Goal: Task Accomplishment & Management: Manage account settings

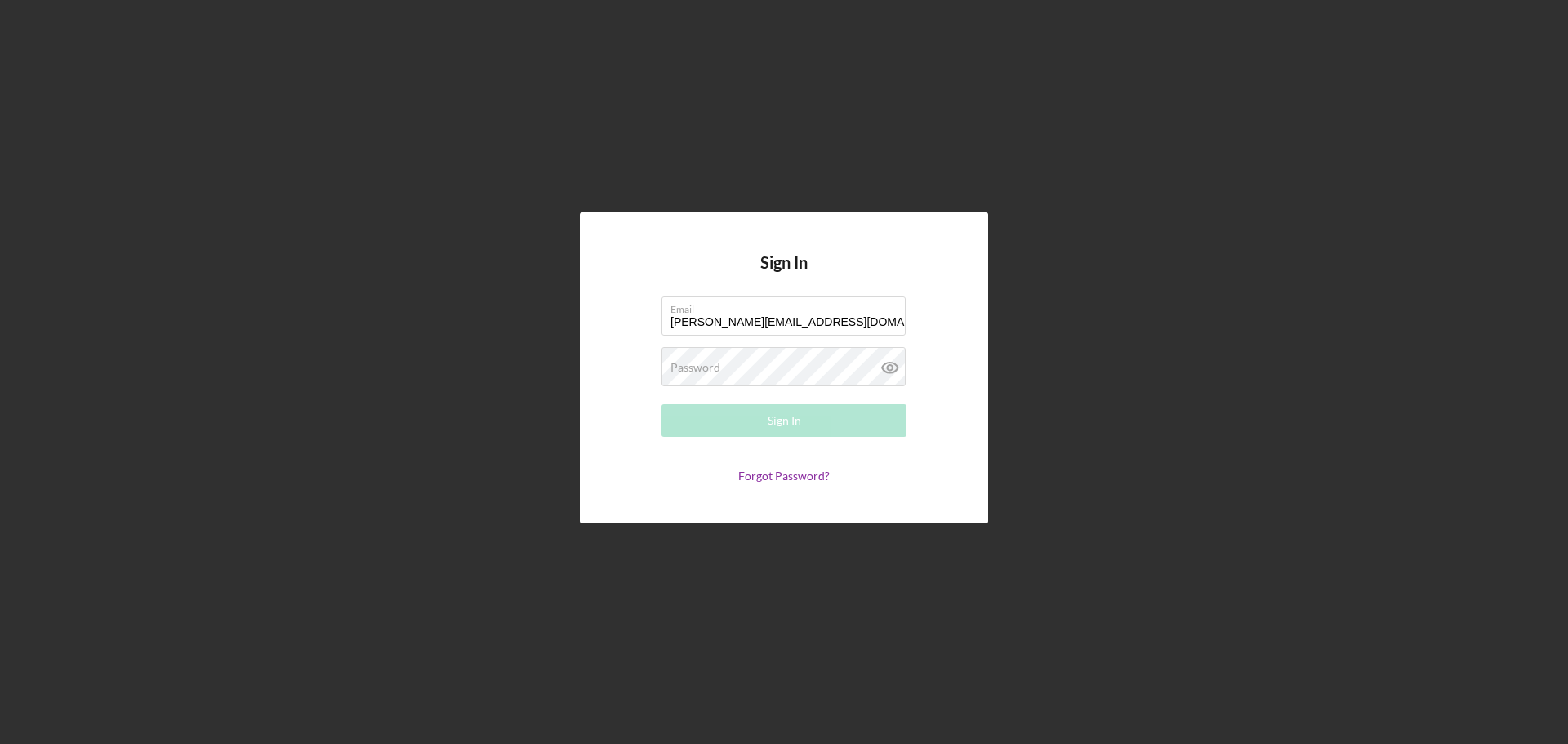
type input "[PERSON_NAME][EMAIL_ADDRESS][DOMAIN_NAME]"
click at [757, 355] on div "Password Required" at bounding box center [784, 367] width 245 height 41
click at [744, 419] on button "Sign In" at bounding box center [784, 420] width 245 height 32
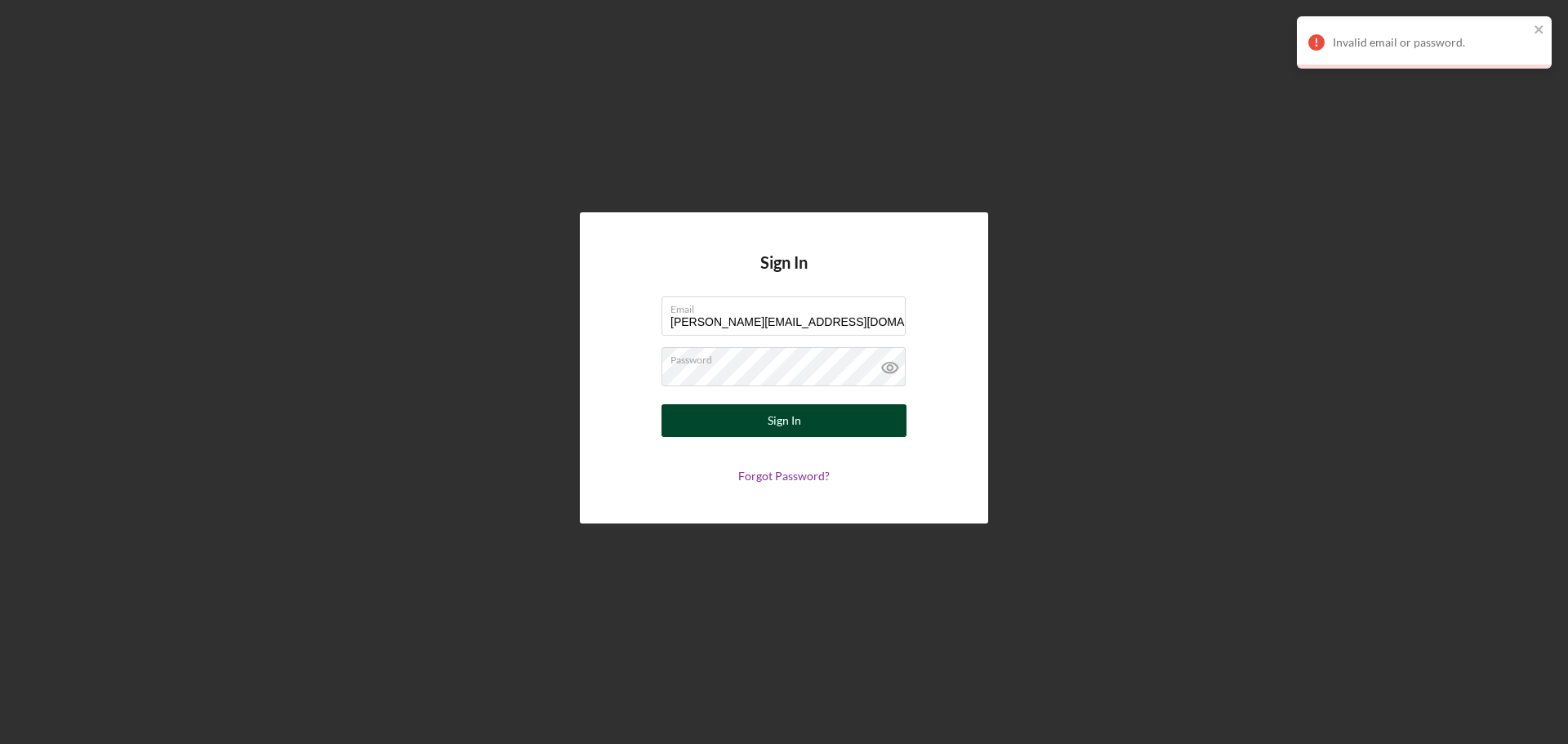
click at [797, 421] on div "Sign In" at bounding box center [784, 420] width 33 height 32
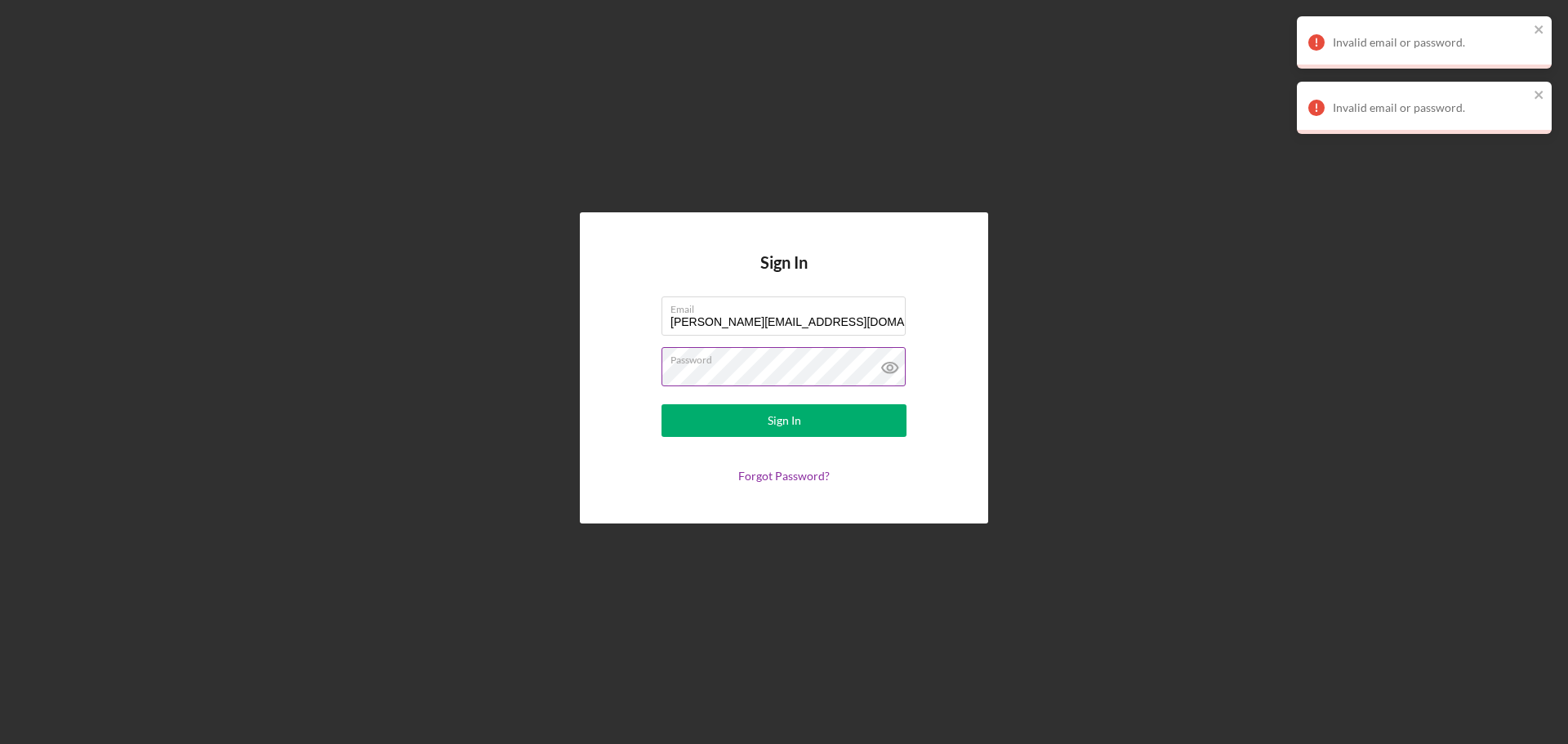
click at [883, 371] on icon at bounding box center [890, 367] width 41 height 41
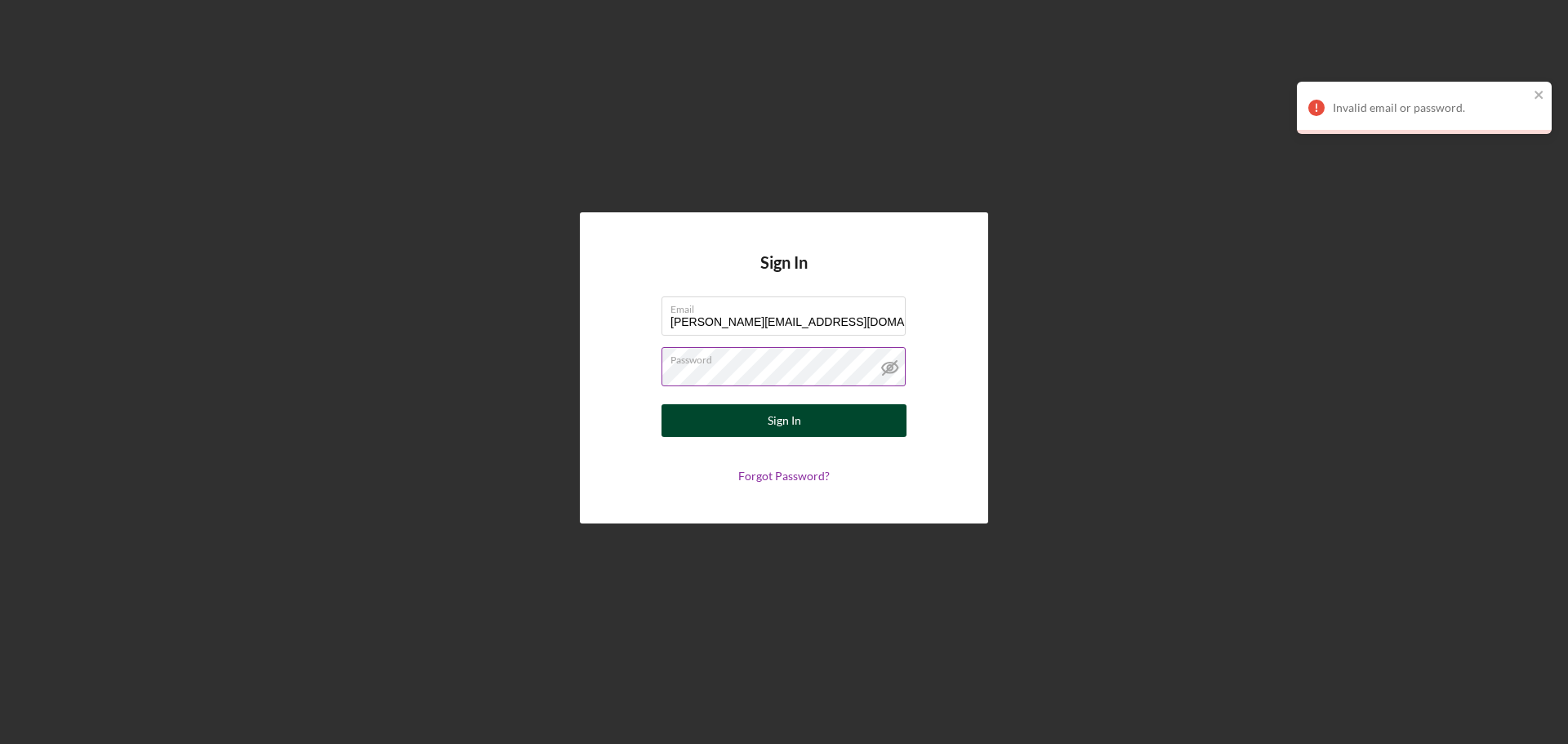
click at [778, 418] on div "Sign In" at bounding box center [784, 420] width 33 height 32
click at [788, 481] on link "Forgot Password?" at bounding box center [784, 476] width 91 height 14
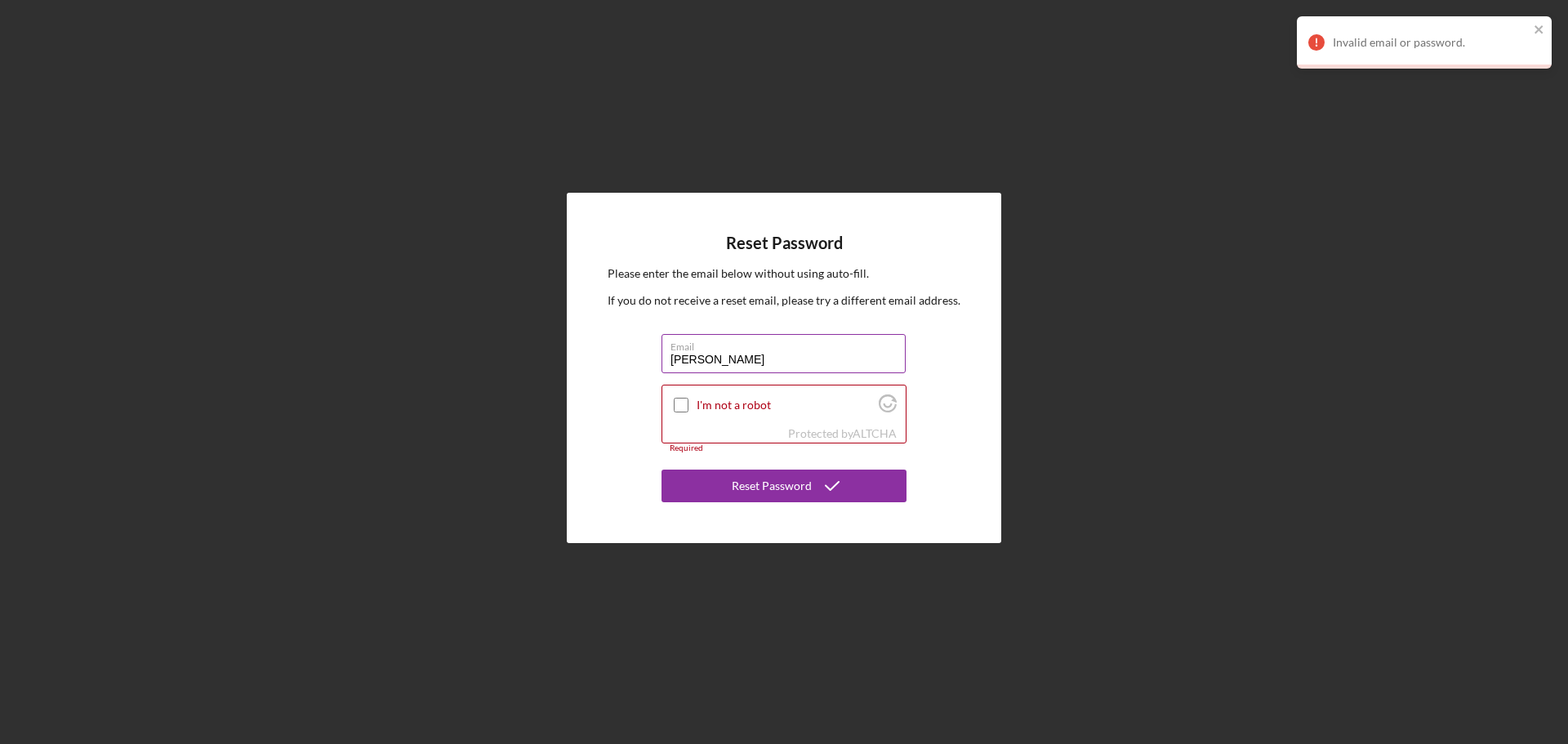
type input "[PERSON_NAME][EMAIL_ADDRESS][DOMAIN_NAME]"
click at [683, 404] on input "I'm not a robot" at bounding box center [681, 405] width 15 height 15
checkbox input "true"
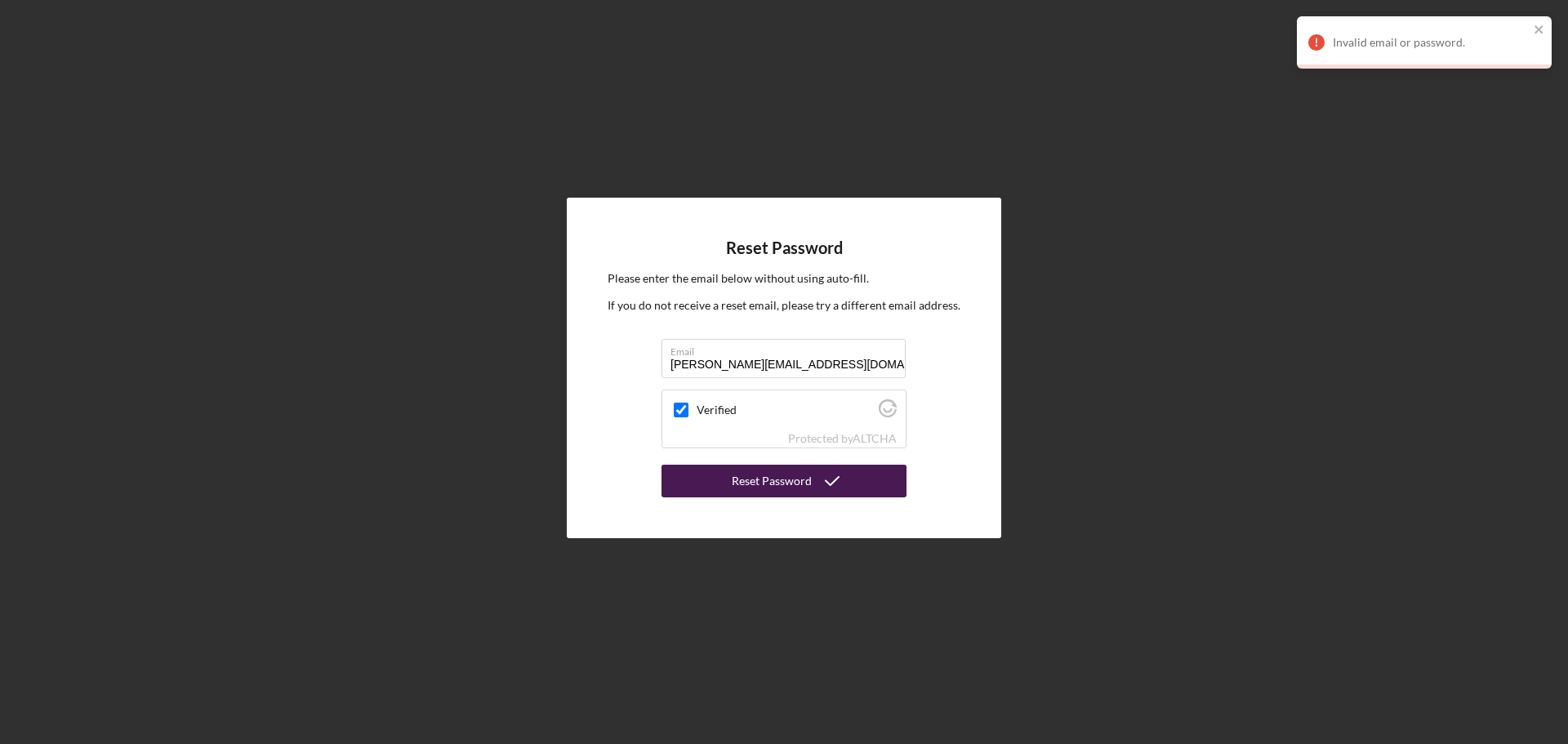
click at [772, 482] on div "Reset Password" at bounding box center [772, 481] width 80 height 32
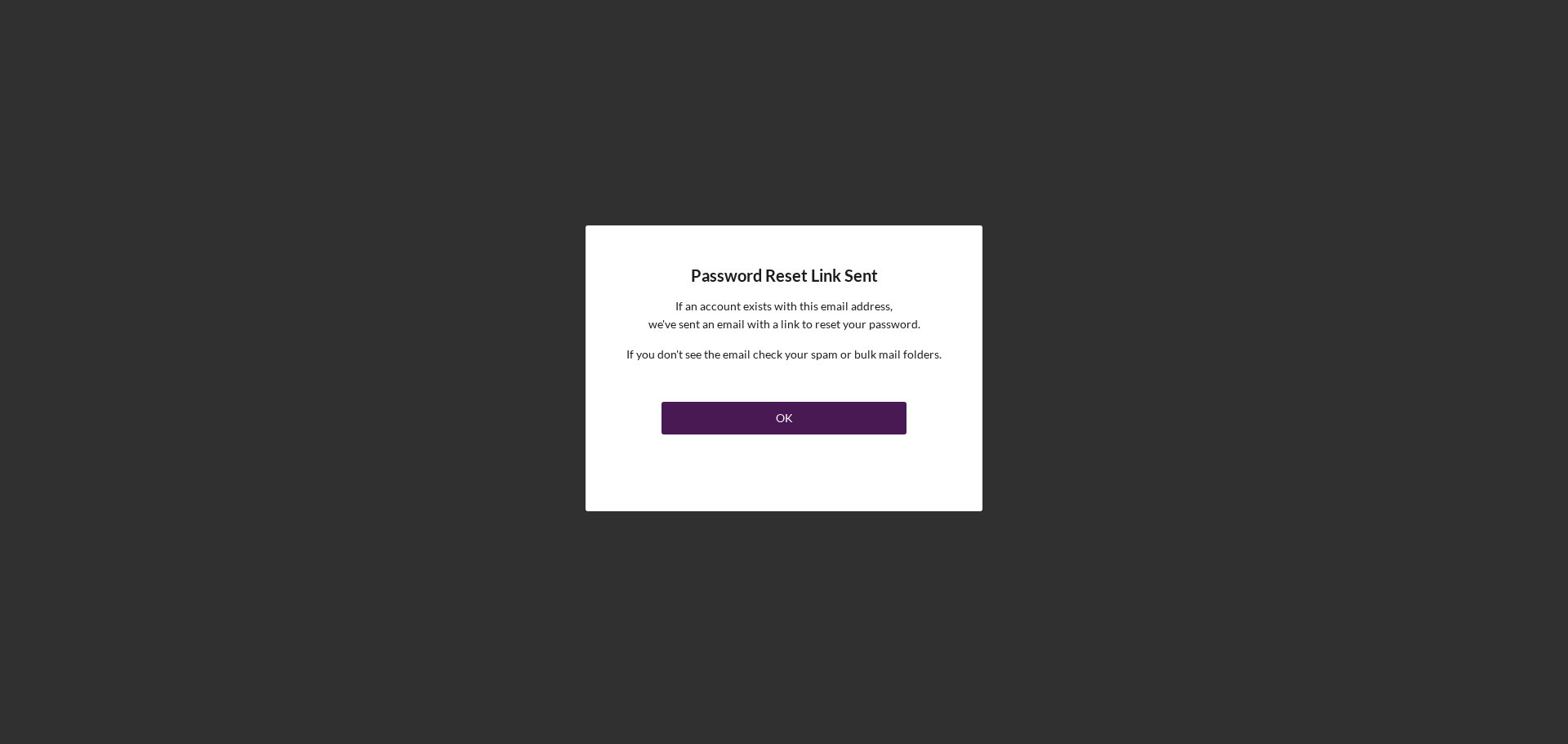
click at [804, 407] on button "OK" at bounding box center [784, 418] width 245 height 32
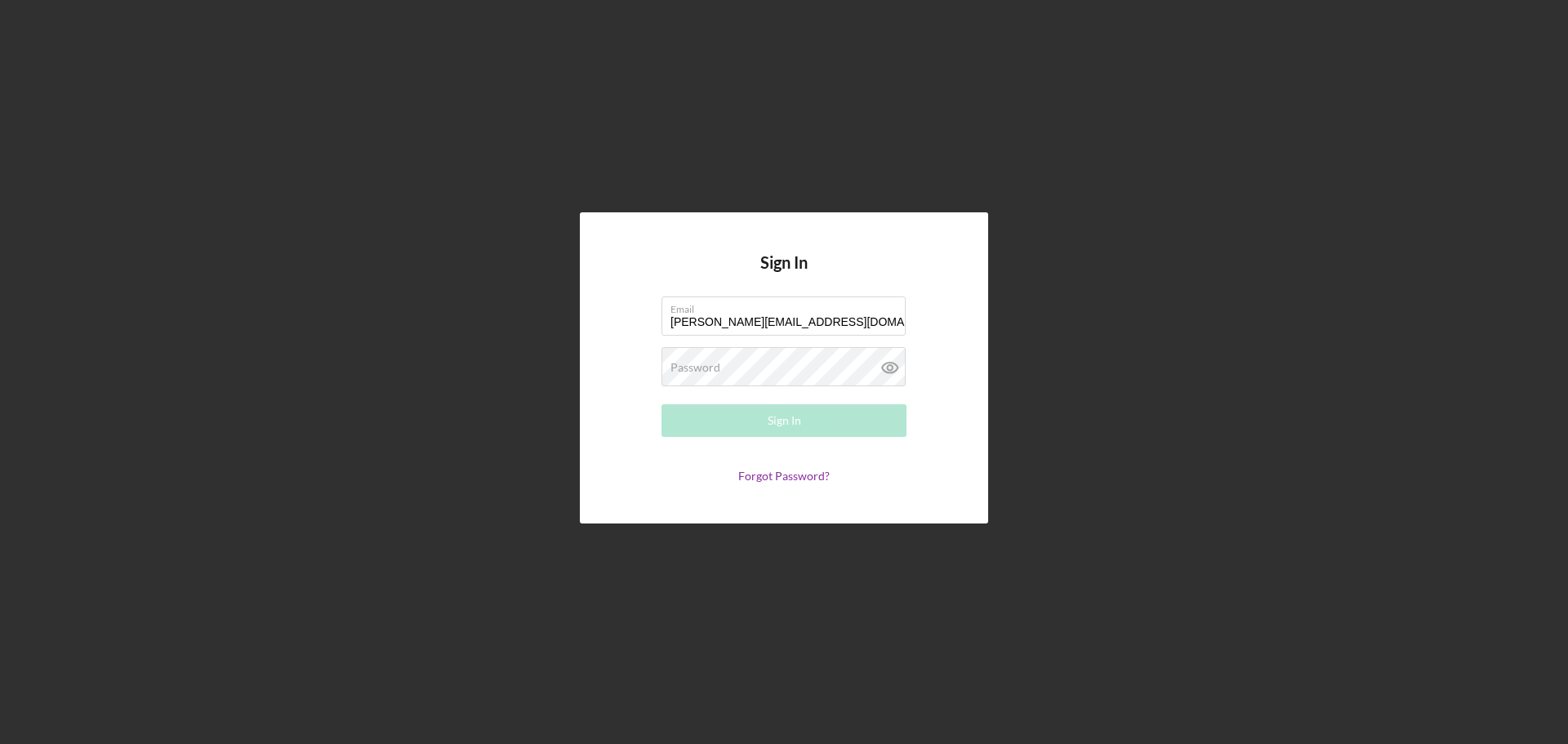
type input "[PERSON_NAME][EMAIL_ADDRESS][DOMAIN_NAME]"
click at [796, 418] on div "Sign In" at bounding box center [784, 420] width 33 height 32
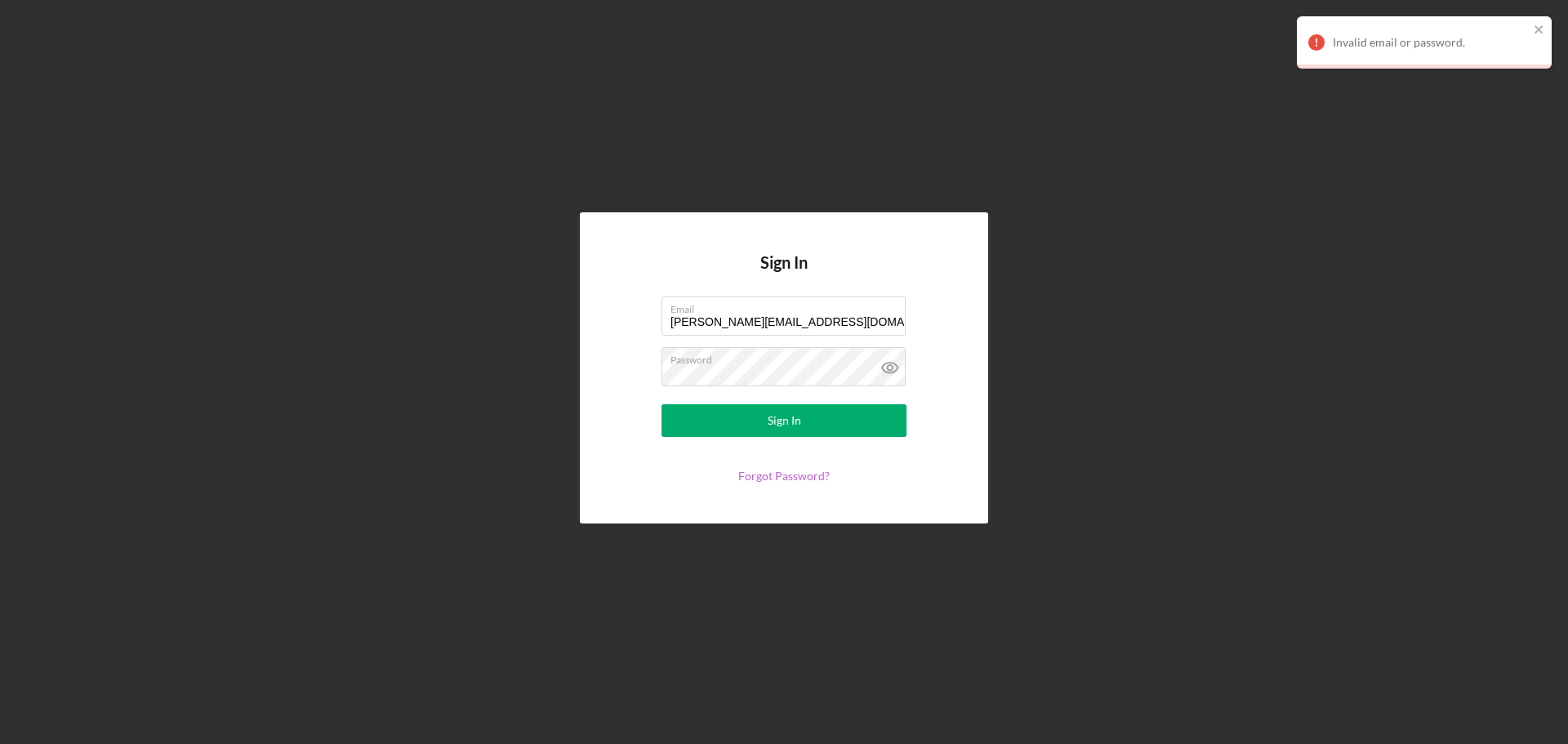
click at [789, 478] on link "Forgot Password?" at bounding box center [784, 476] width 91 height 14
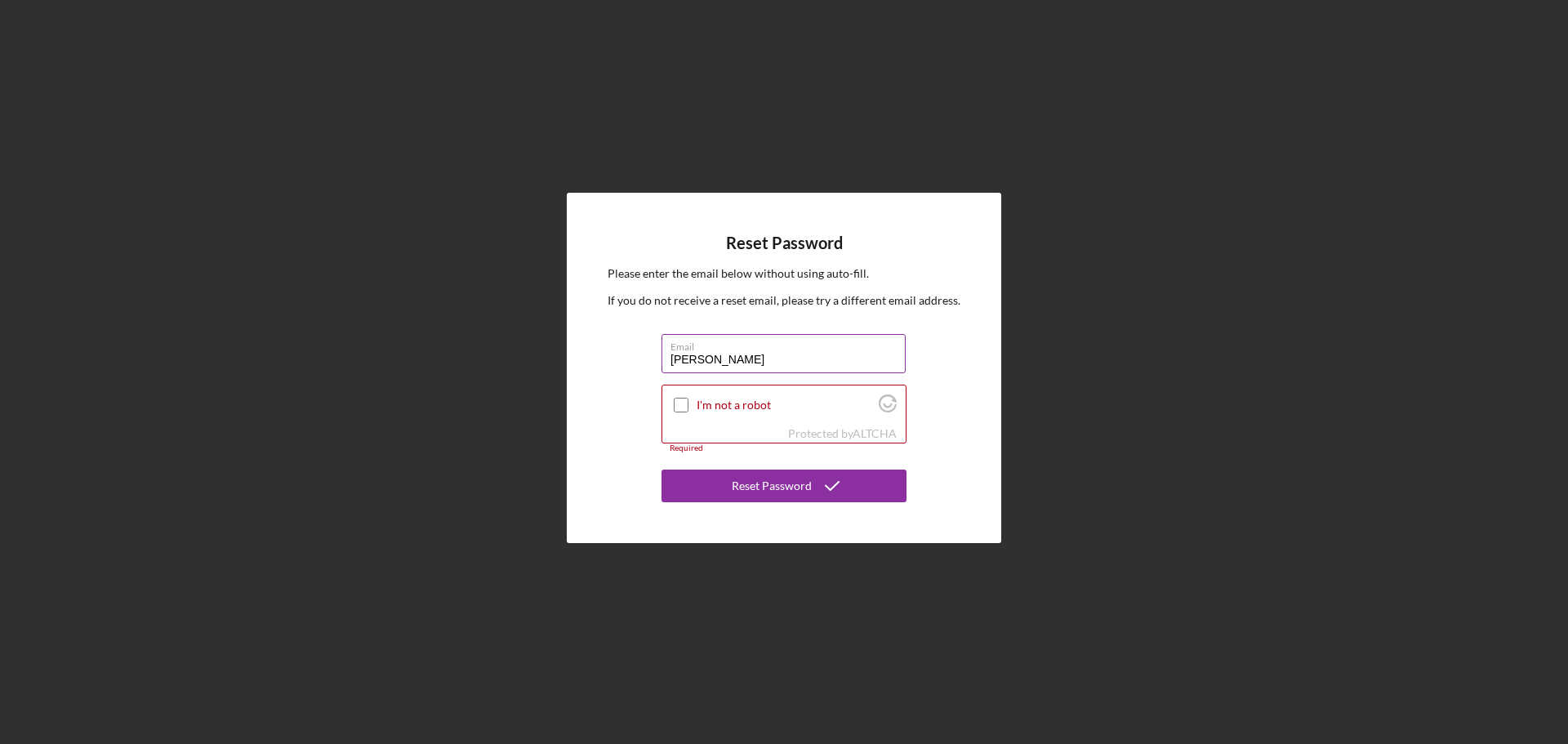
type input "[PERSON_NAME][EMAIL_ADDRESS][DOMAIN_NAME]"
click at [686, 404] on input "I'm not a robot" at bounding box center [681, 405] width 15 height 15
checkbox input "true"
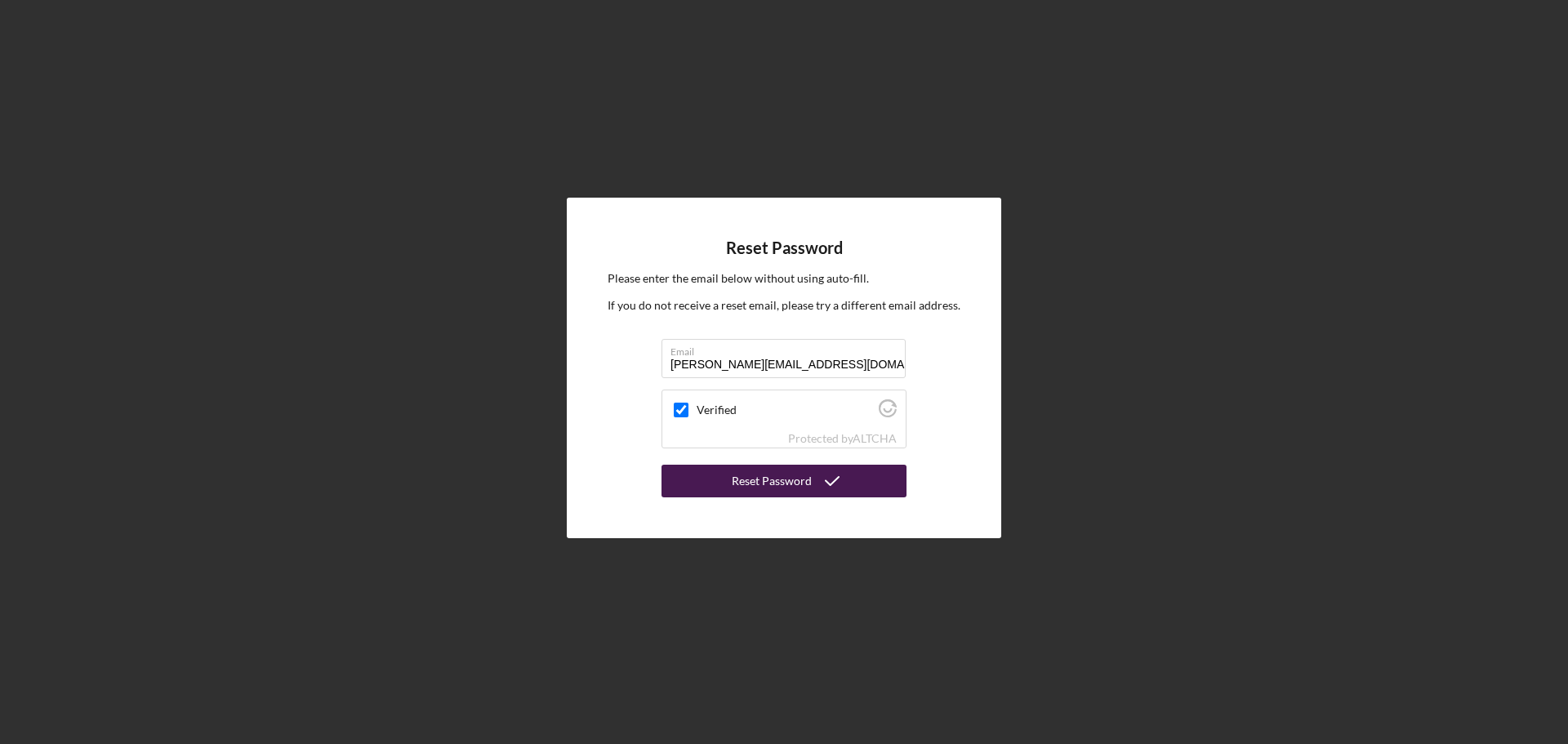
click at [740, 481] on div "Reset Password" at bounding box center [772, 481] width 80 height 32
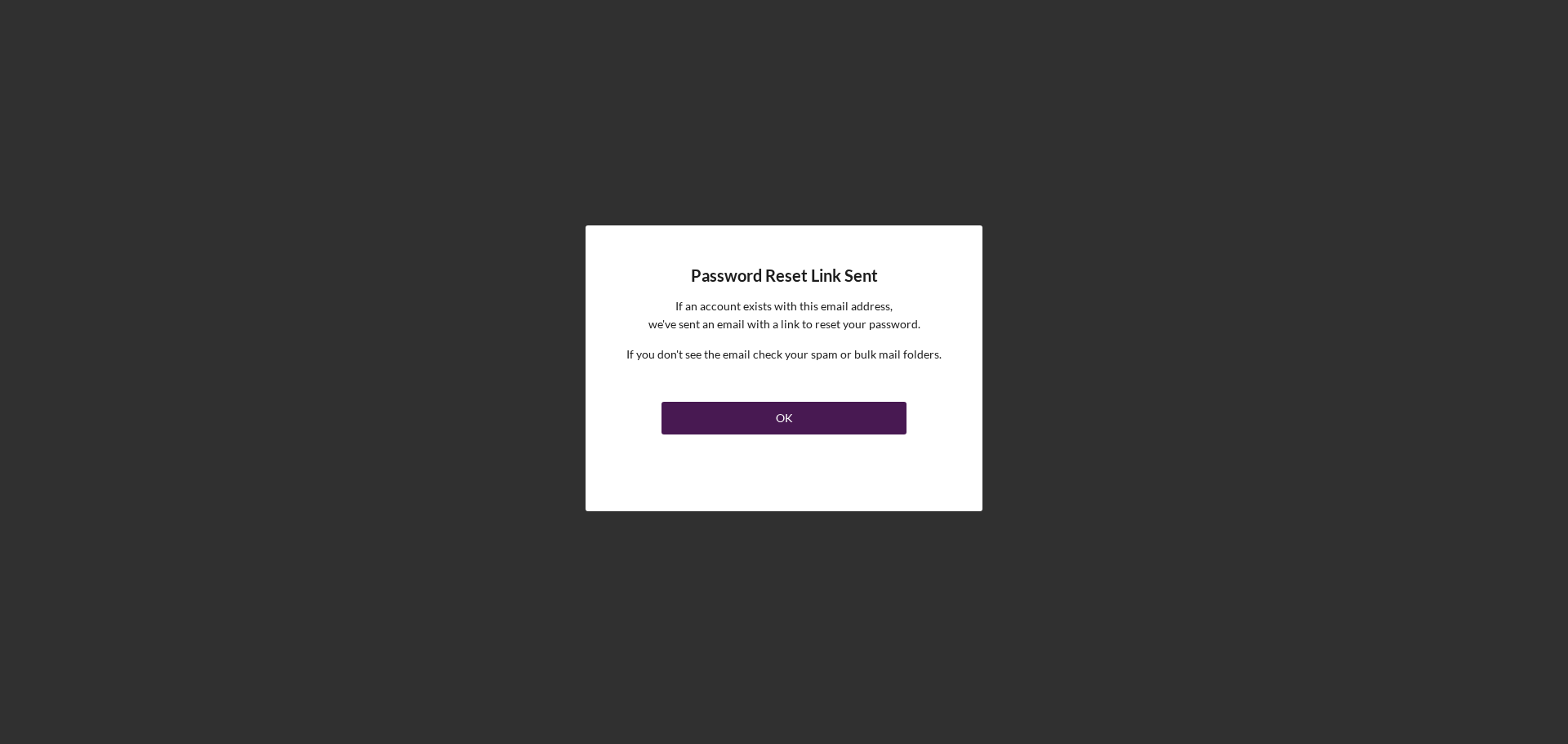
click at [792, 403] on button "OK" at bounding box center [784, 418] width 245 height 32
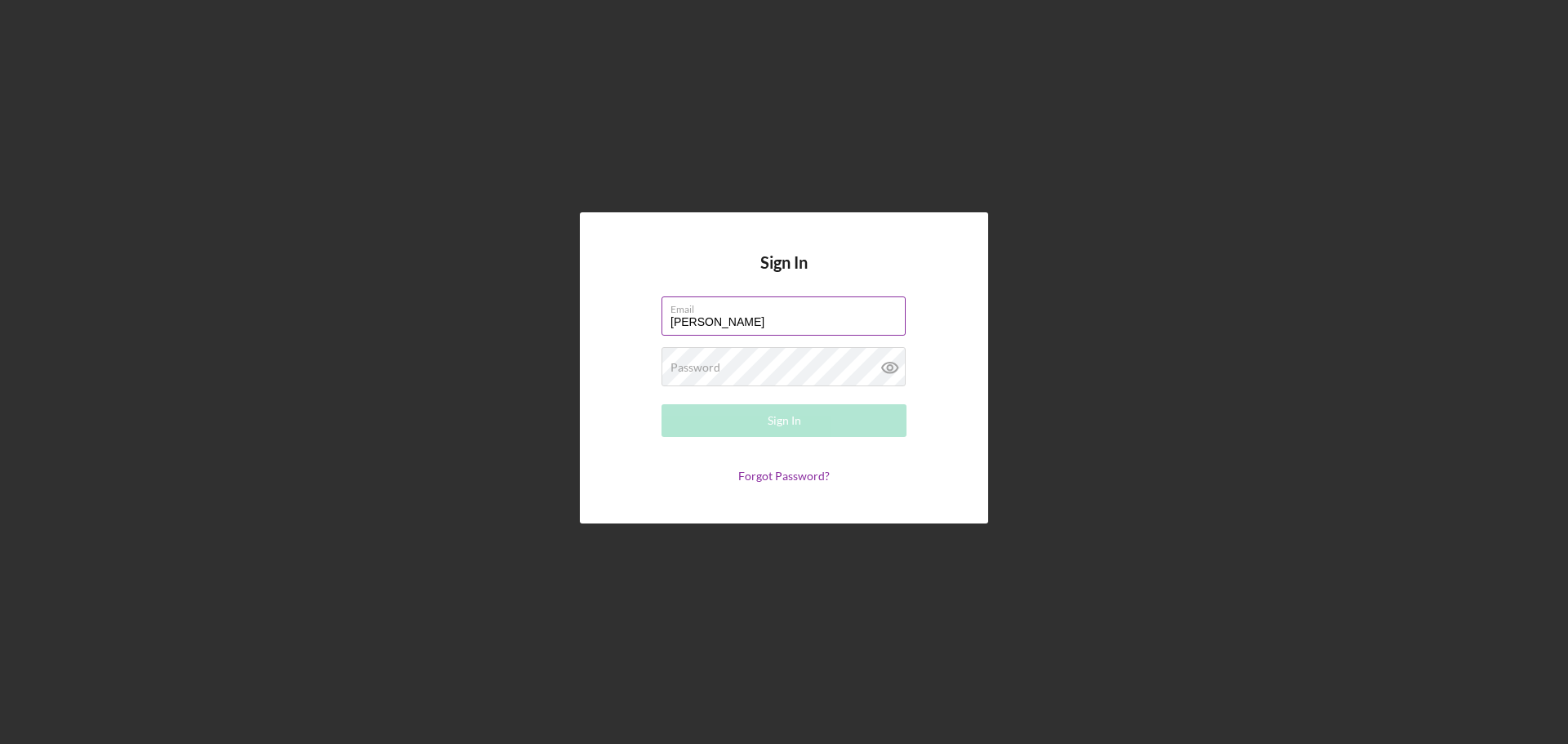
type input "[PERSON_NAME][EMAIL_ADDRESS][DOMAIN_NAME]"
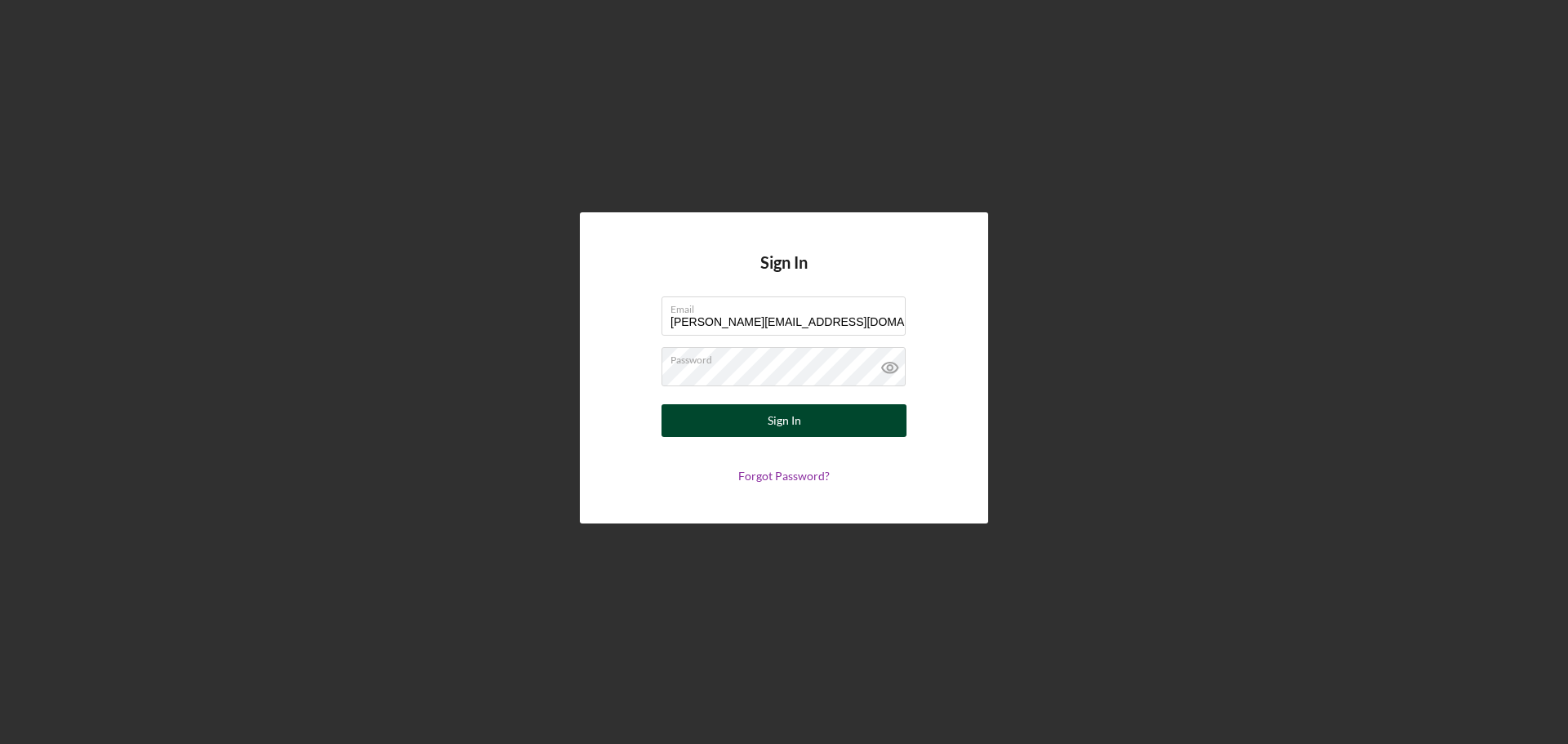
click at [735, 410] on button "Sign In" at bounding box center [784, 420] width 245 height 32
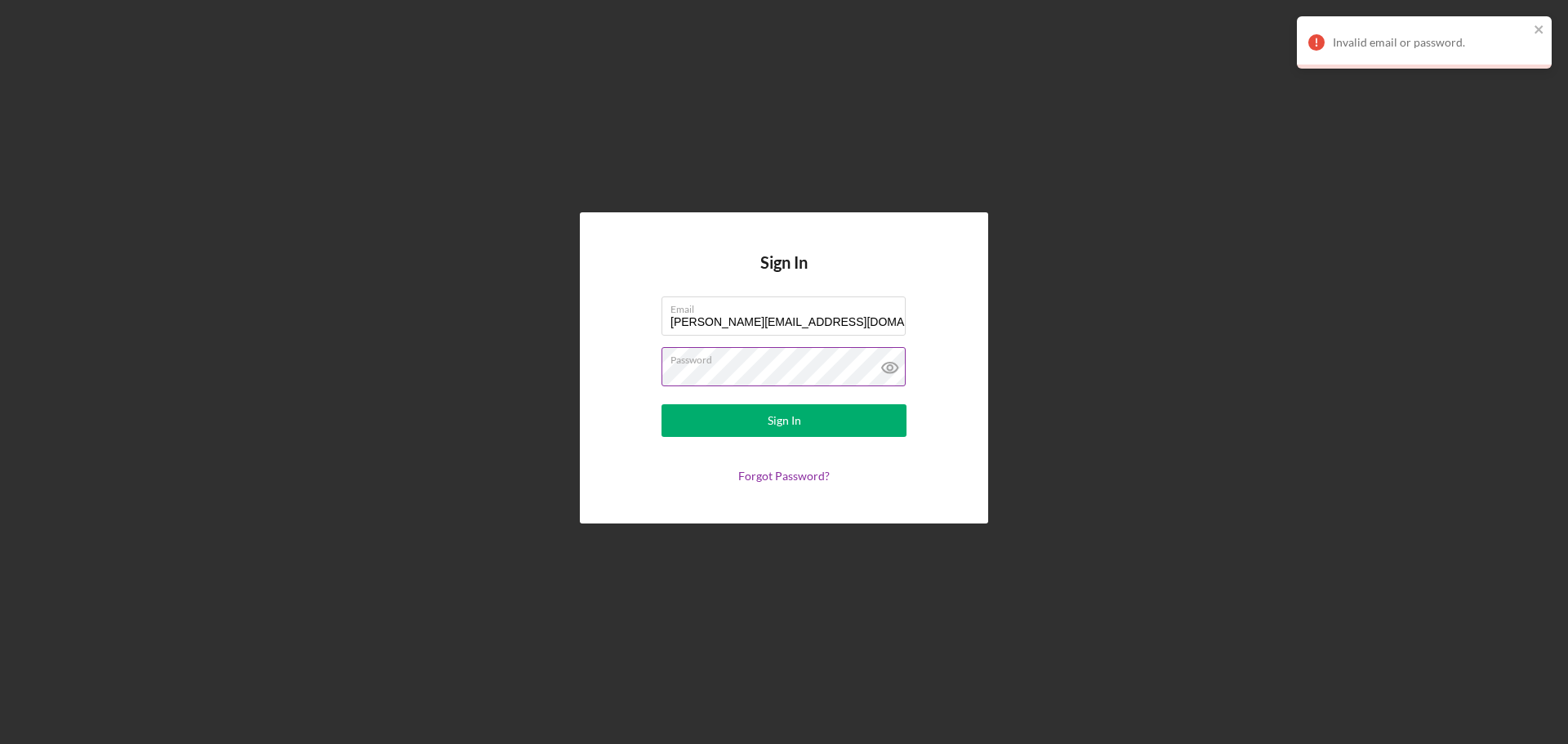
click at [892, 373] on icon at bounding box center [890, 368] width 16 height 11
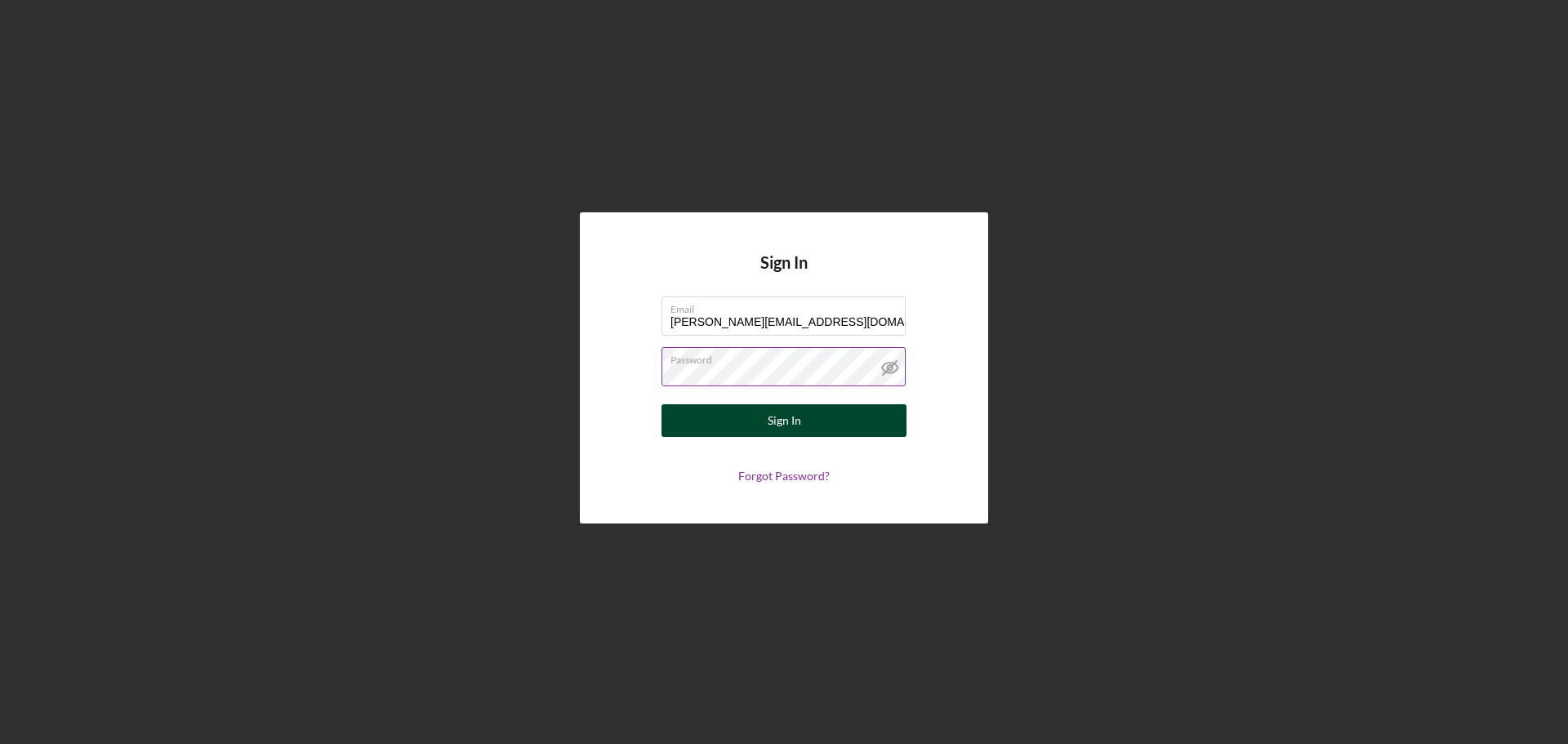
click at [797, 417] on div "Sign In" at bounding box center [784, 420] width 33 height 32
click at [787, 425] on div "Sign In" at bounding box center [784, 420] width 33 height 32
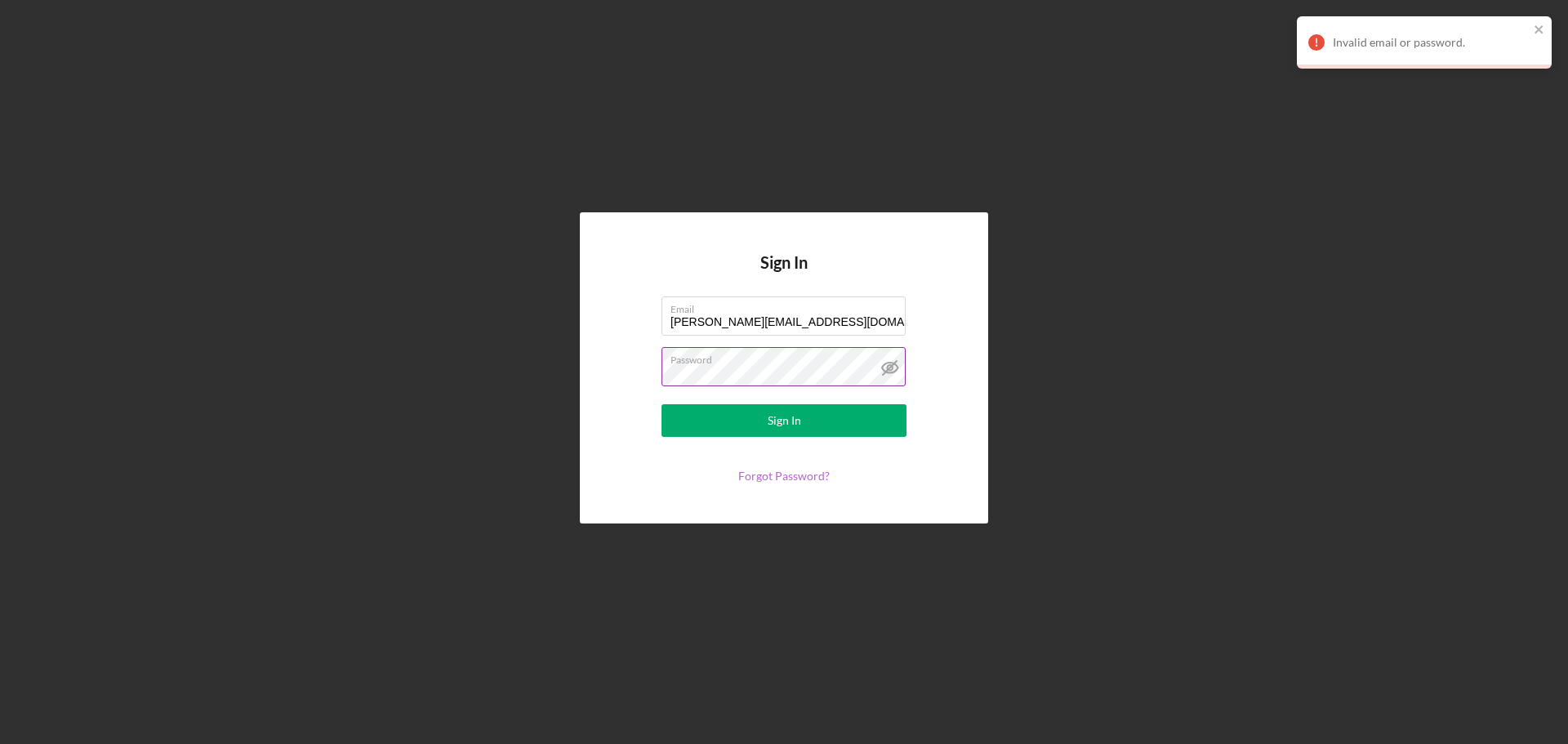
click at [794, 476] on link "Forgot Password?" at bounding box center [784, 476] width 91 height 14
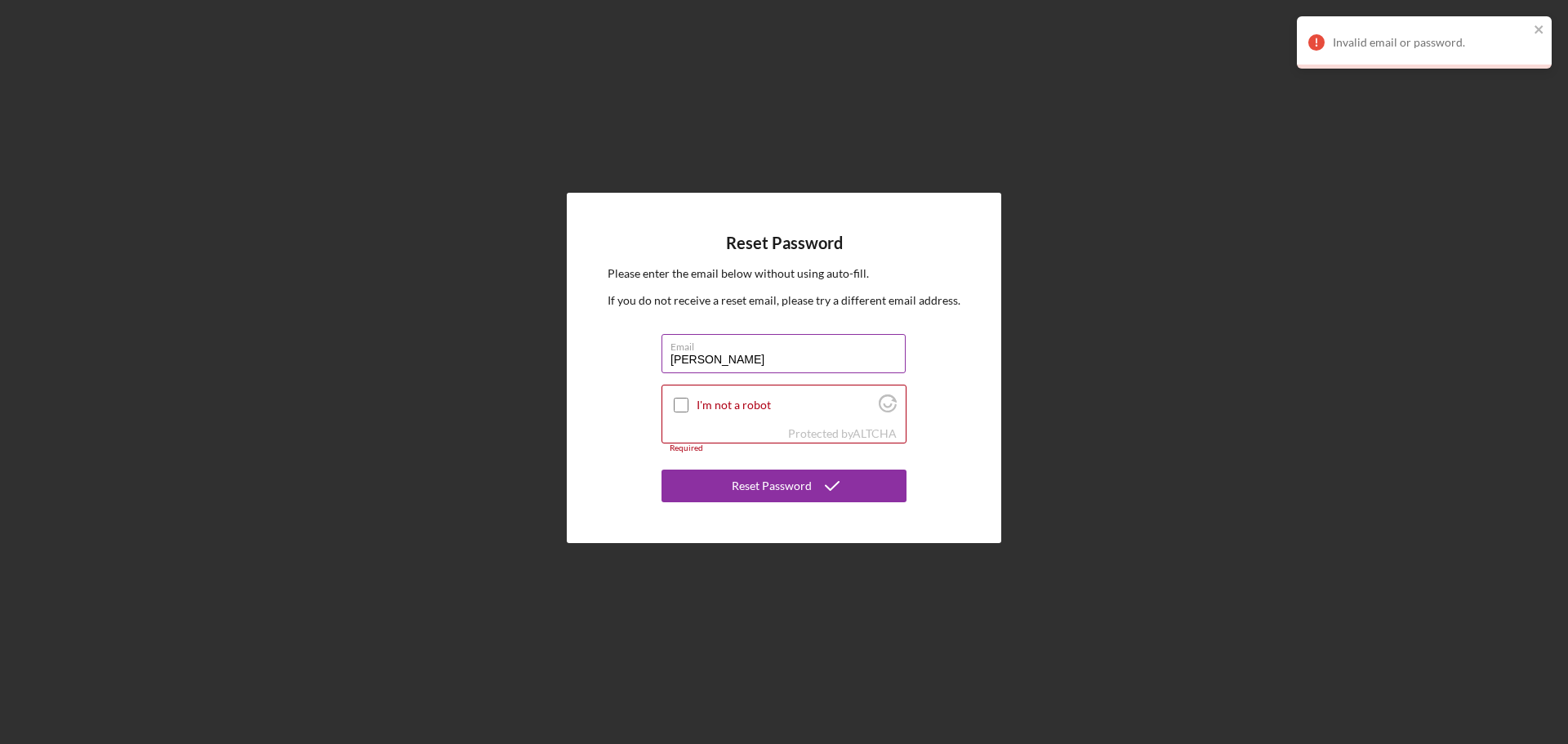
type input "[PERSON_NAME][EMAIL_ADDRESS][DOMAIN_NAME]"
click at [668, 359] on input "[PERSON_NAME][EMAIL_ADDRESS][DOMAIN_NAME]" at bounding box center [784, 353] width 244 height 39
click at [677, 412] on input "I'm not a robot" at bounding box center [681, 405] width 15 height 15
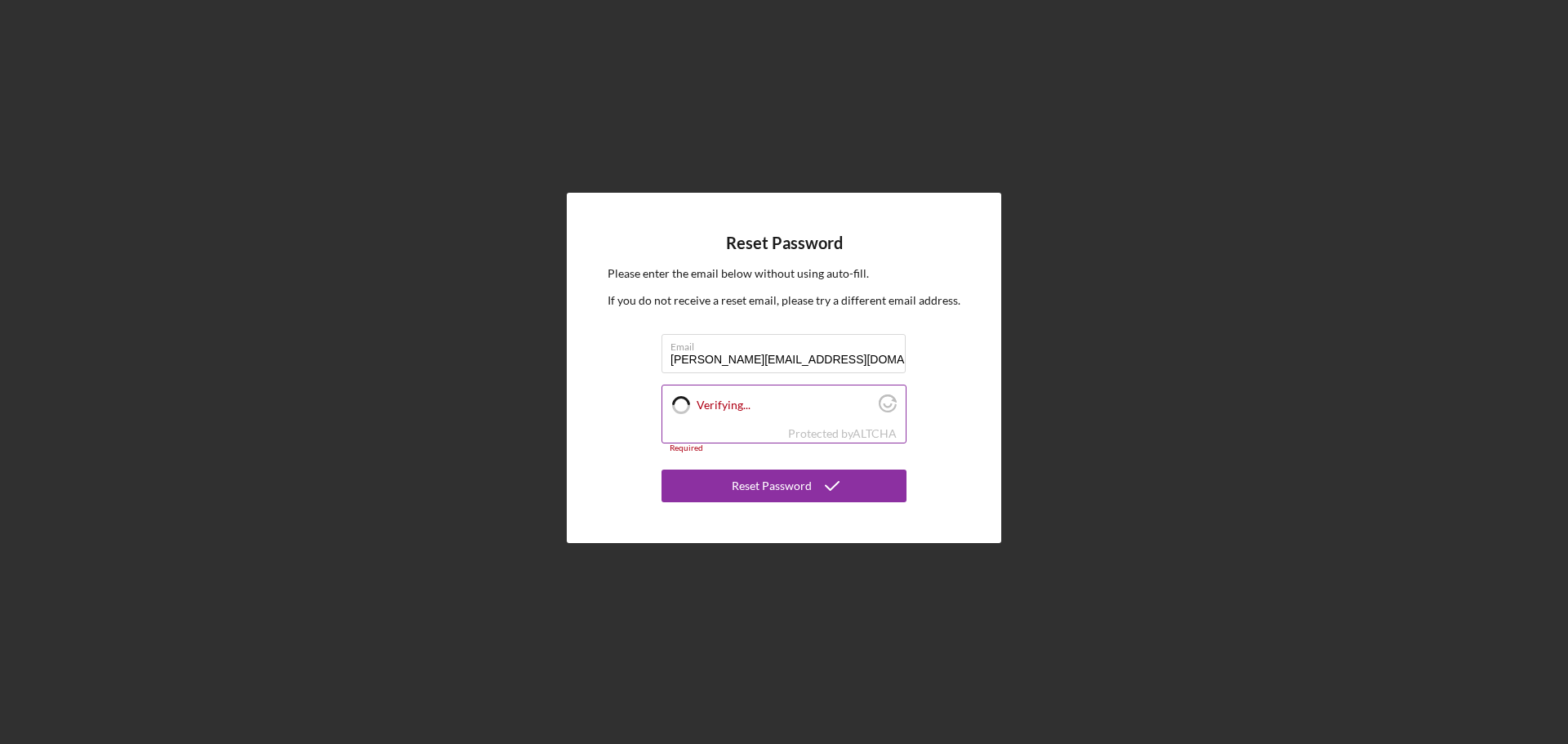
checkbox input "true"
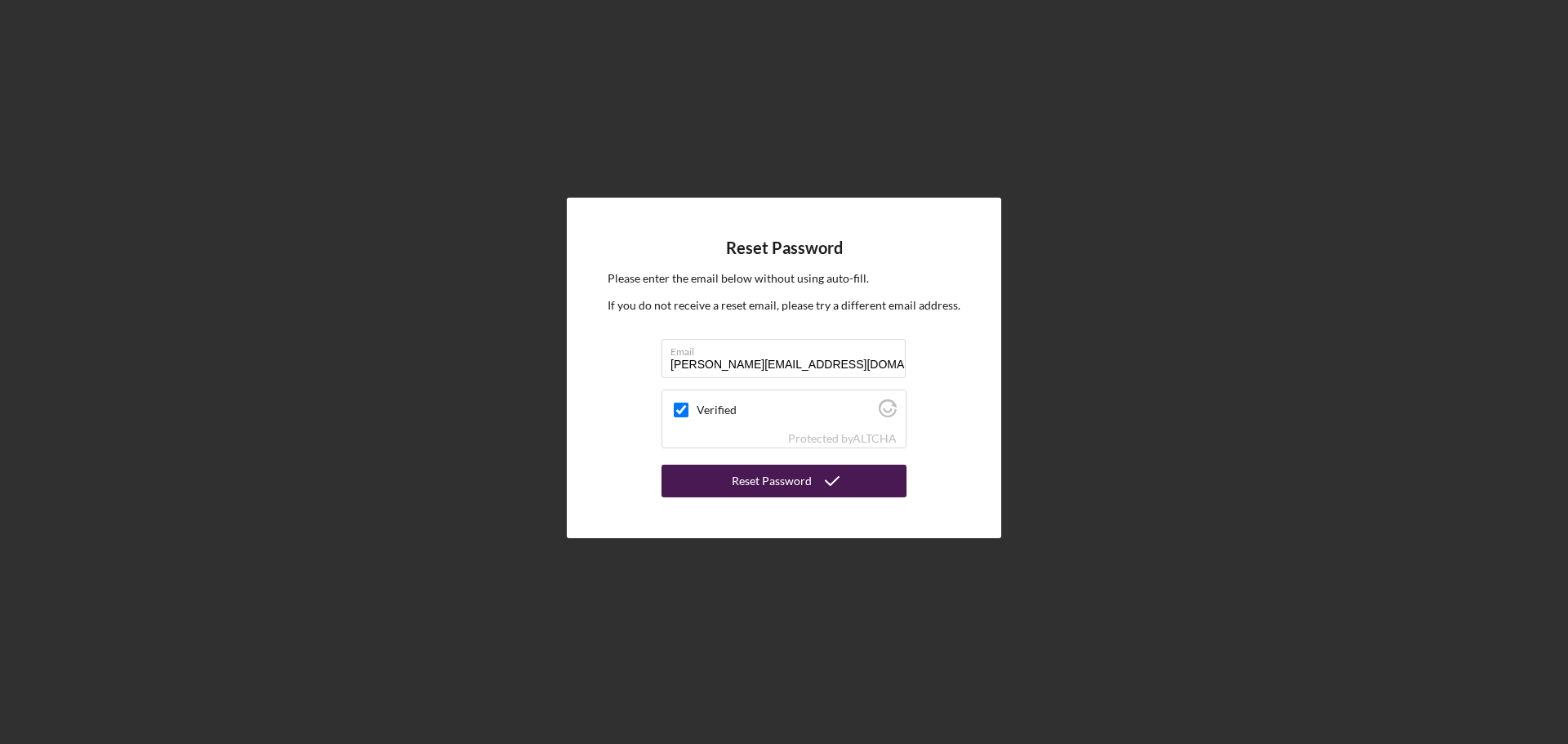
click at [745, 473] on div "Reset Password" at bounding box center [772, 481] width 80 height 32
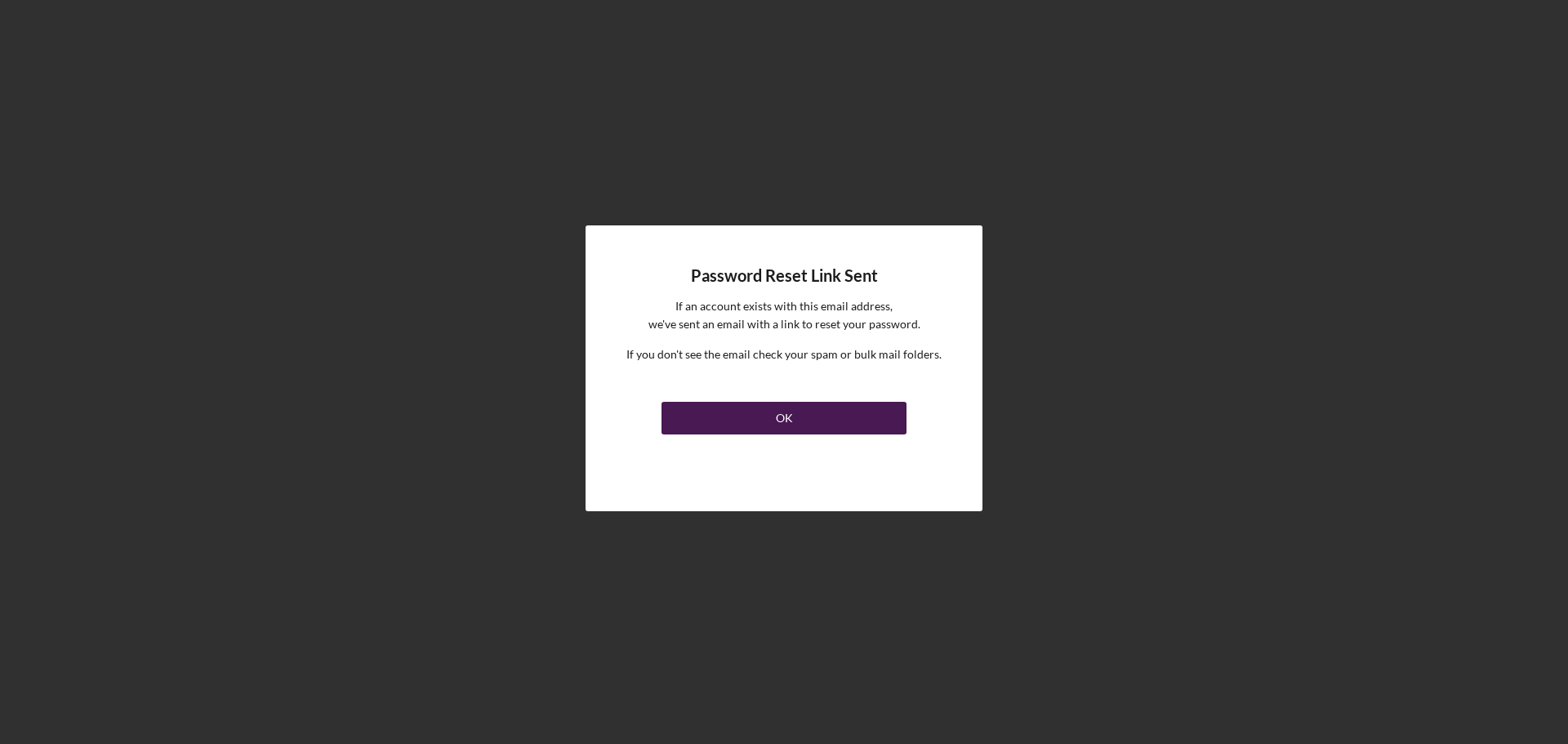
click at [787, 418] on div "OK" at bounding box center [784, 418] width 17 height 32
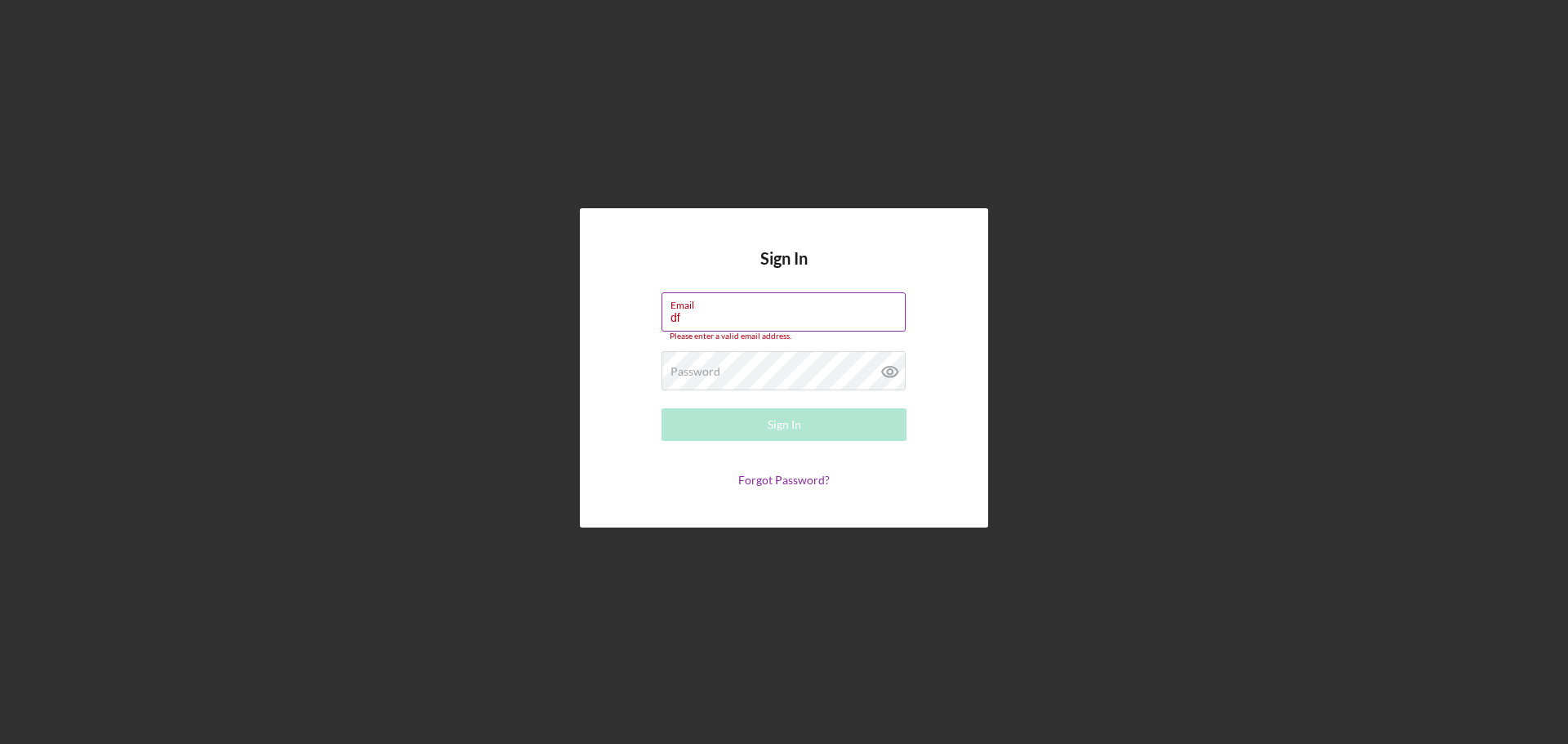
type input "[EMAIL_ADDRESS][DOMAIN_NAME]"
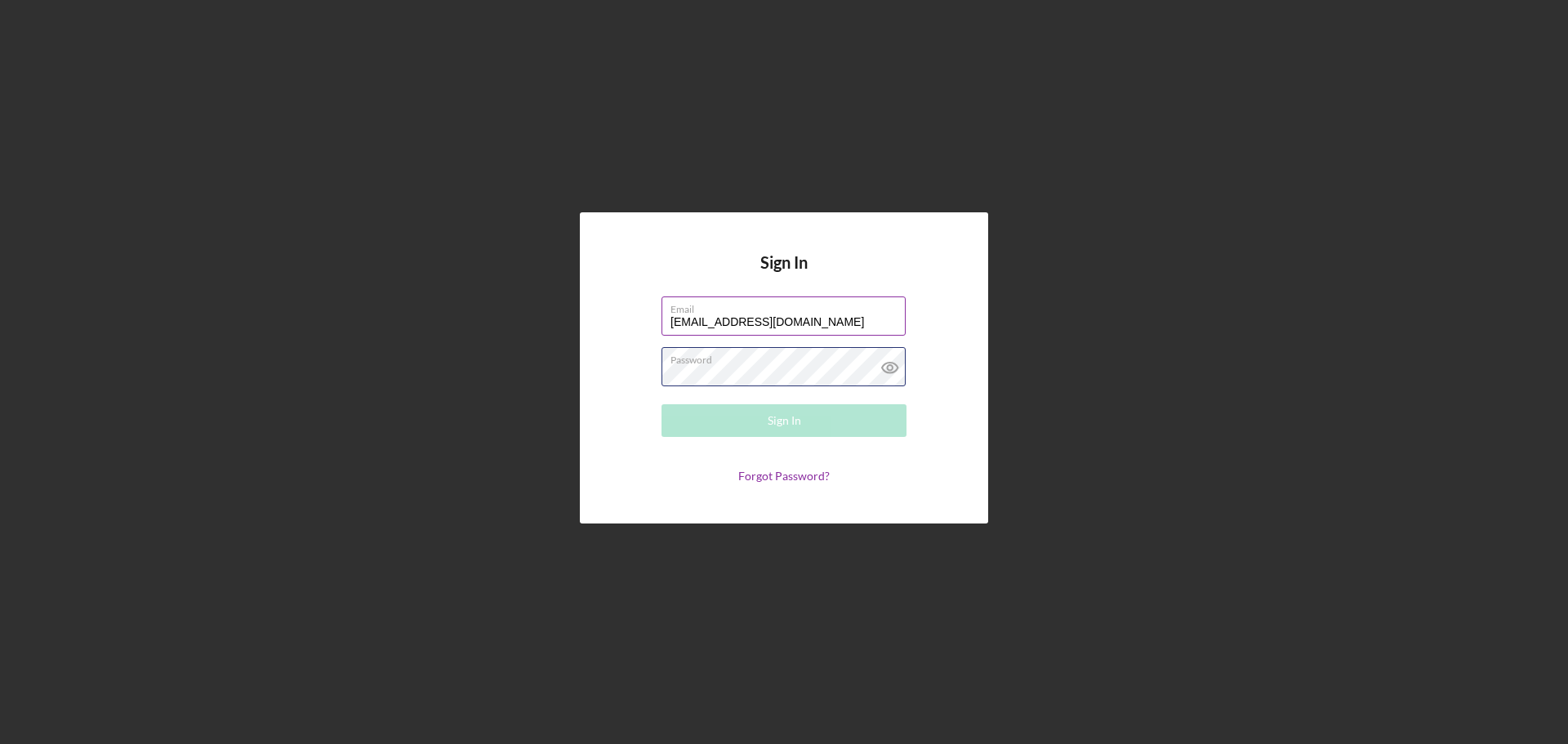
click at [736, 364] on div "Password Required" at bounding box center [784, 367] width 245 height 41
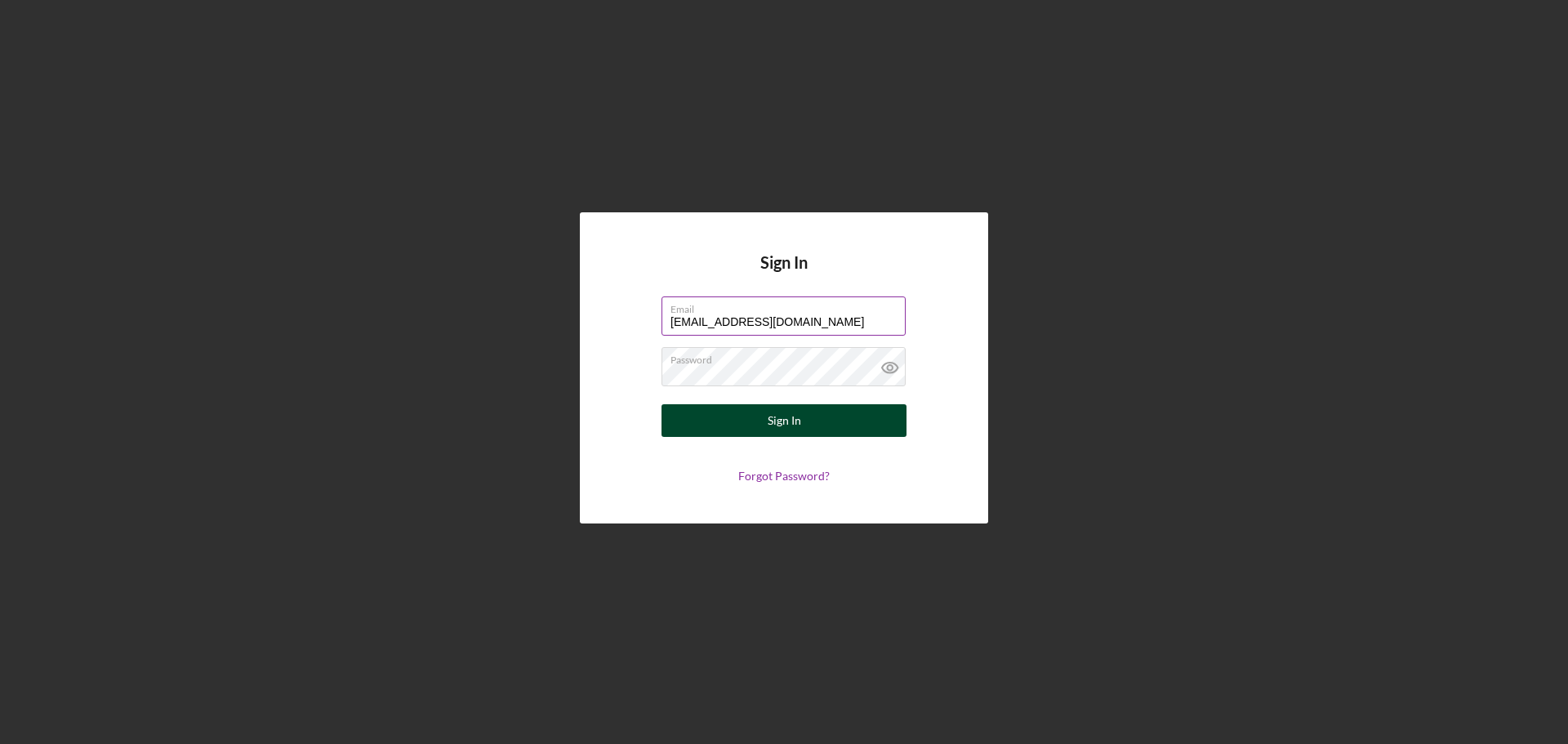
click at [720, 408] on button "Sign In" at bounding box center [784, 420] width 245 height 32
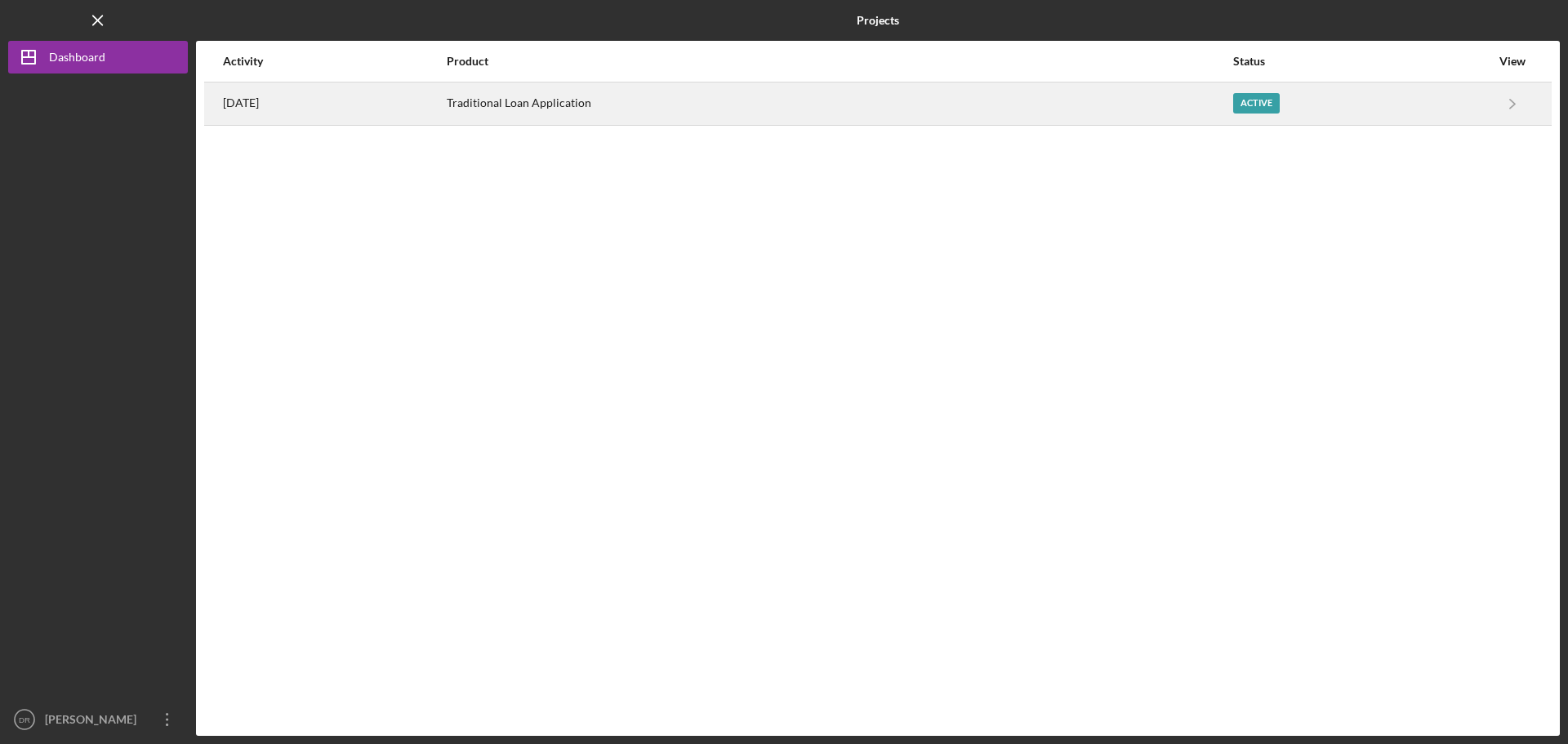
click at [445, 99] on div "[DATE]" at bounding box center [335, 103] width 222 height 41
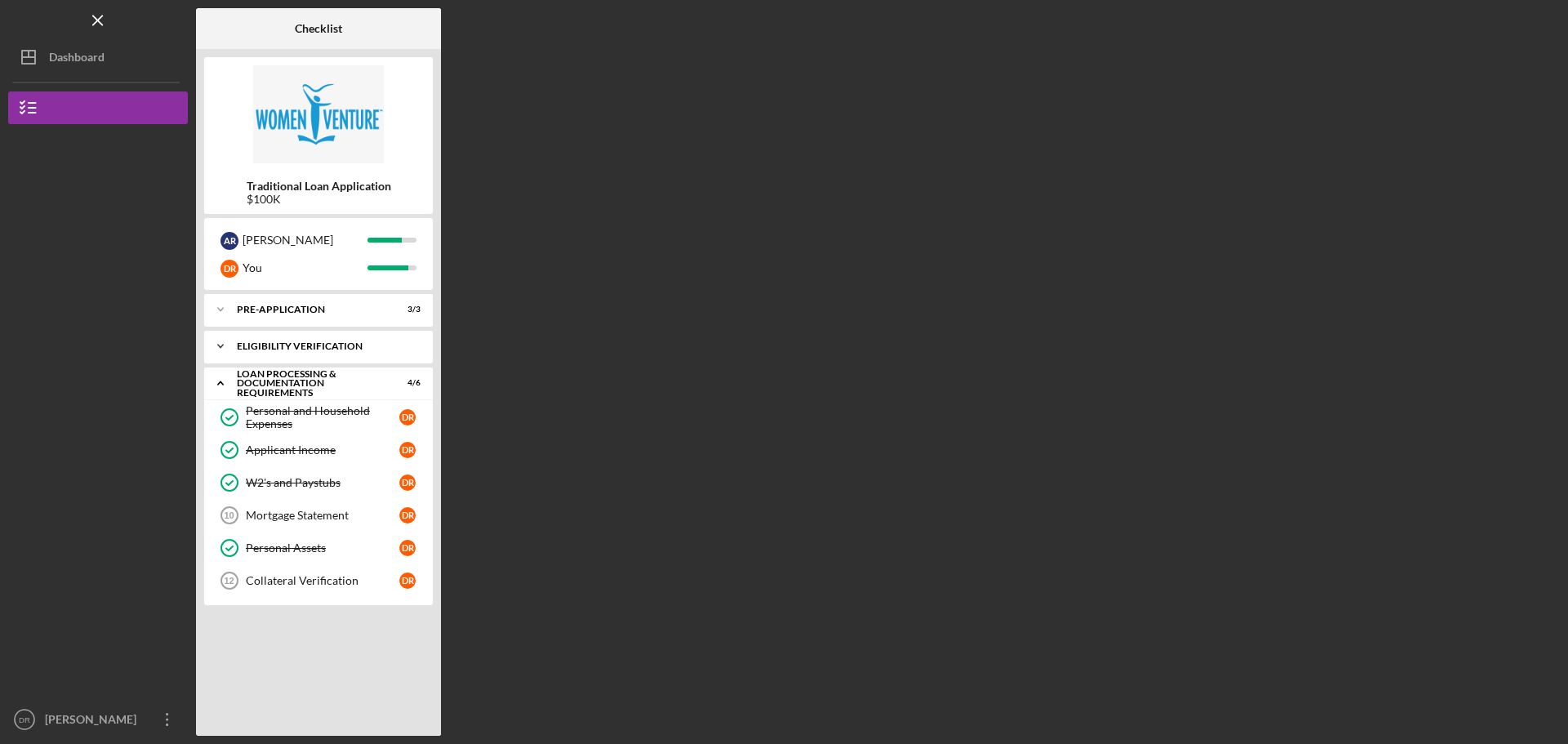
click at [220, 345] on icon "Icon/Expander" at bounding box center [220, 346] width 32 height 32
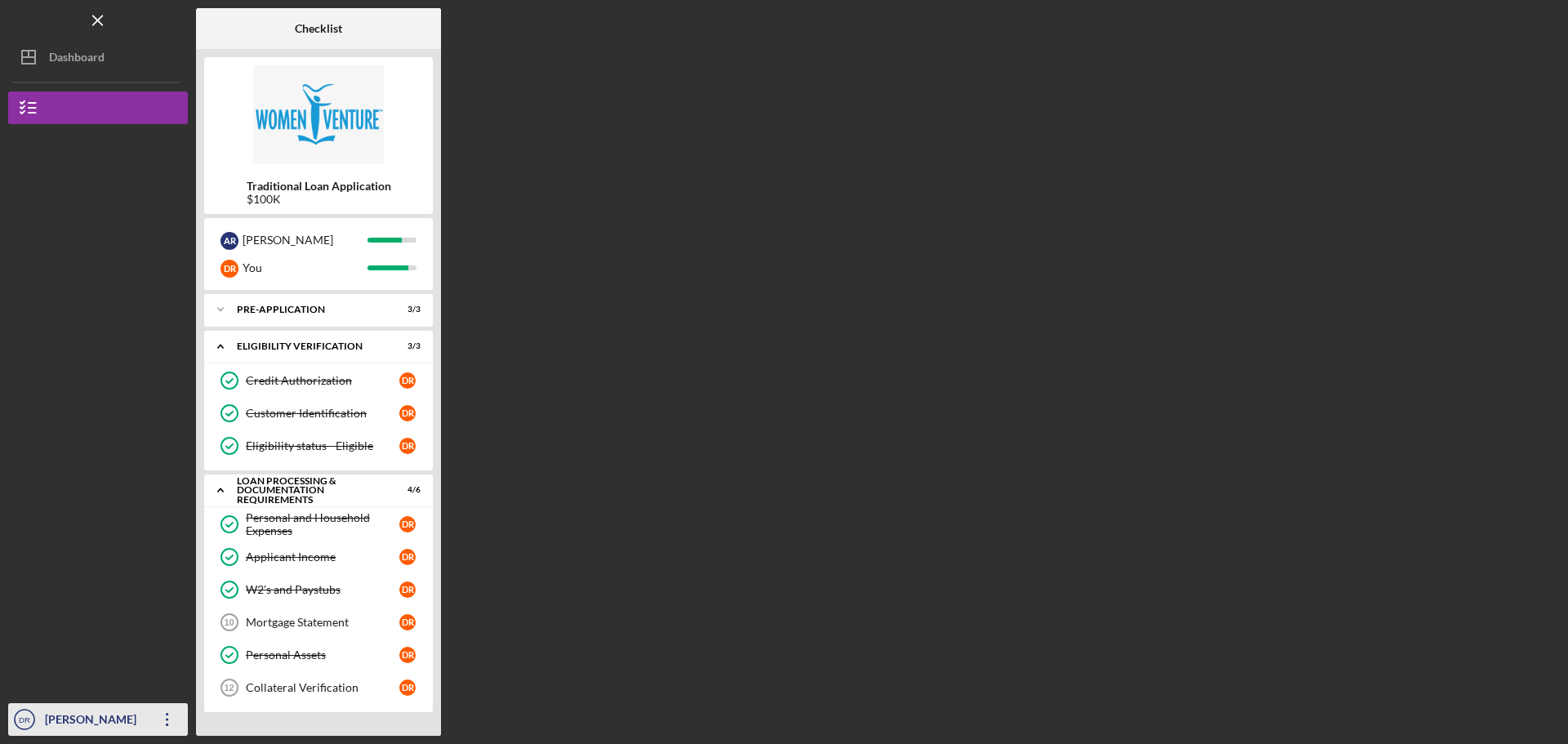
click at [168, 712] on icon "Icon/Overflow" at bounding box center [167, 719] width 41 height 41
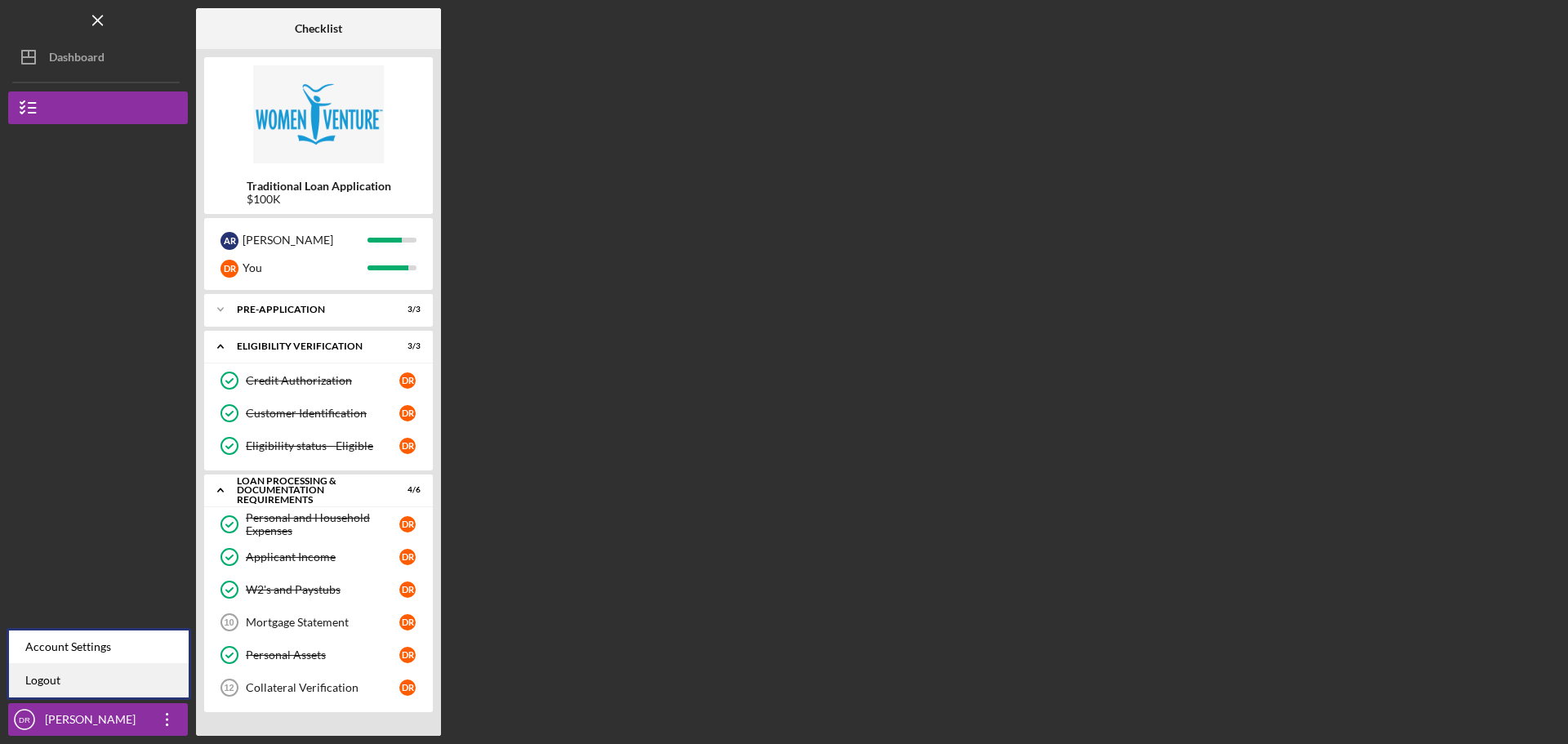
click at [131, 682] on link "Logout" at bounding box center [99, 681] width 179 height 33
